Goal: Information Seeking & Learning: Compare options

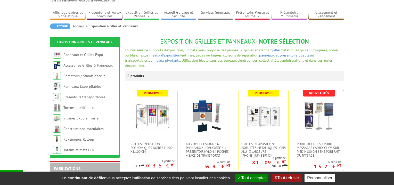
scroll to position [29, 0]
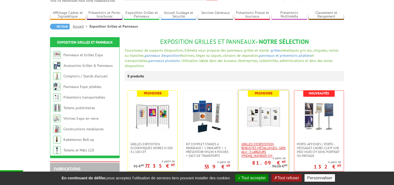
click at [263, 142] on span "Grilles d'exposition robustes métalliques - gris alu - 3 largeurs [PHONE_NUMBER…" at bounding box center [263, 149] width 44 height 15
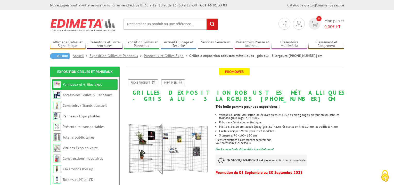
scroll to position [6, 0]
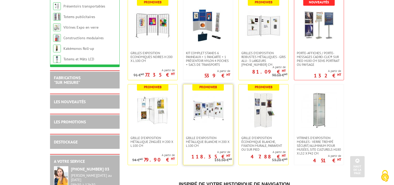
scroll to position [125, 0]
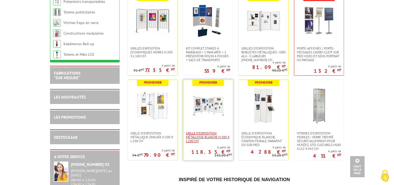
click at [205, 134] on span "Grille d'exposition métallique blanche H 200 x L 100 cm" at bounding box center [208, 137] width 44 height 12
